Goal: Book appointment/travel/reservation

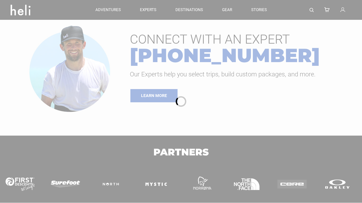
type input "Heli Skiing"
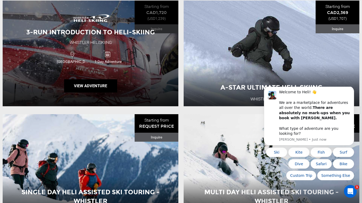
scroll to position [208, 0]
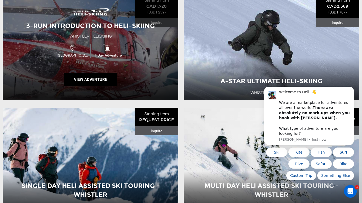
click at [150, 59] on div "3-Run Introduction to Heli-Skiing Whistler Heliskiing Canada 1 Day Adventure Vi…" at bounding box center [90, 47] width 175 height 106
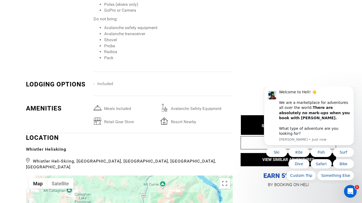
scroll to position [672, 0]
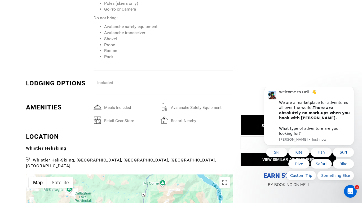
type input "Heli Skiing"
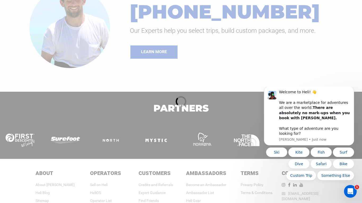
scroll to position [178, 0]
